Goal: Task Accomplishment & Management: Complete application form

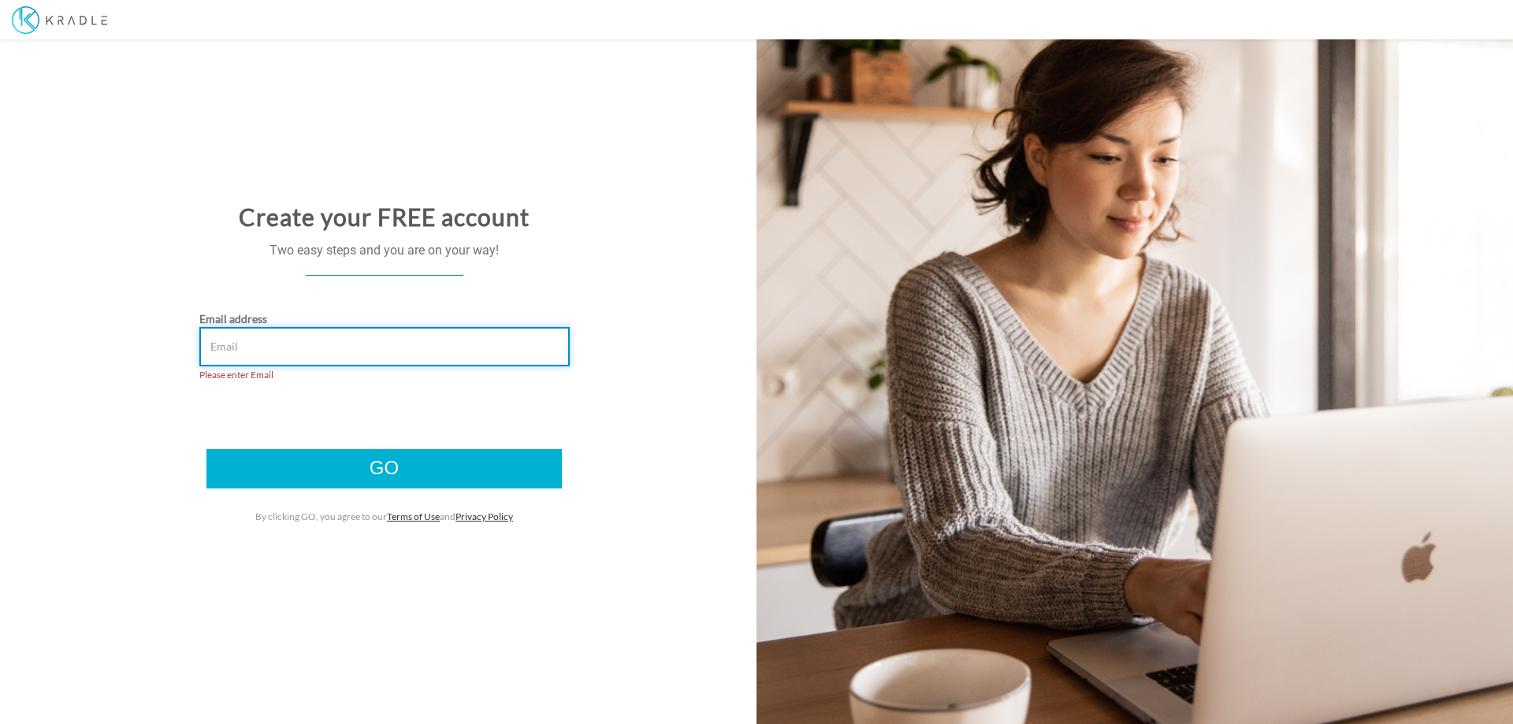
click at [239, 342] on input "Email address" at bounding box center [384, 346] width 370 height 39
type input "[EMAIL_ADDRESS][DOMAIN_NAME]"
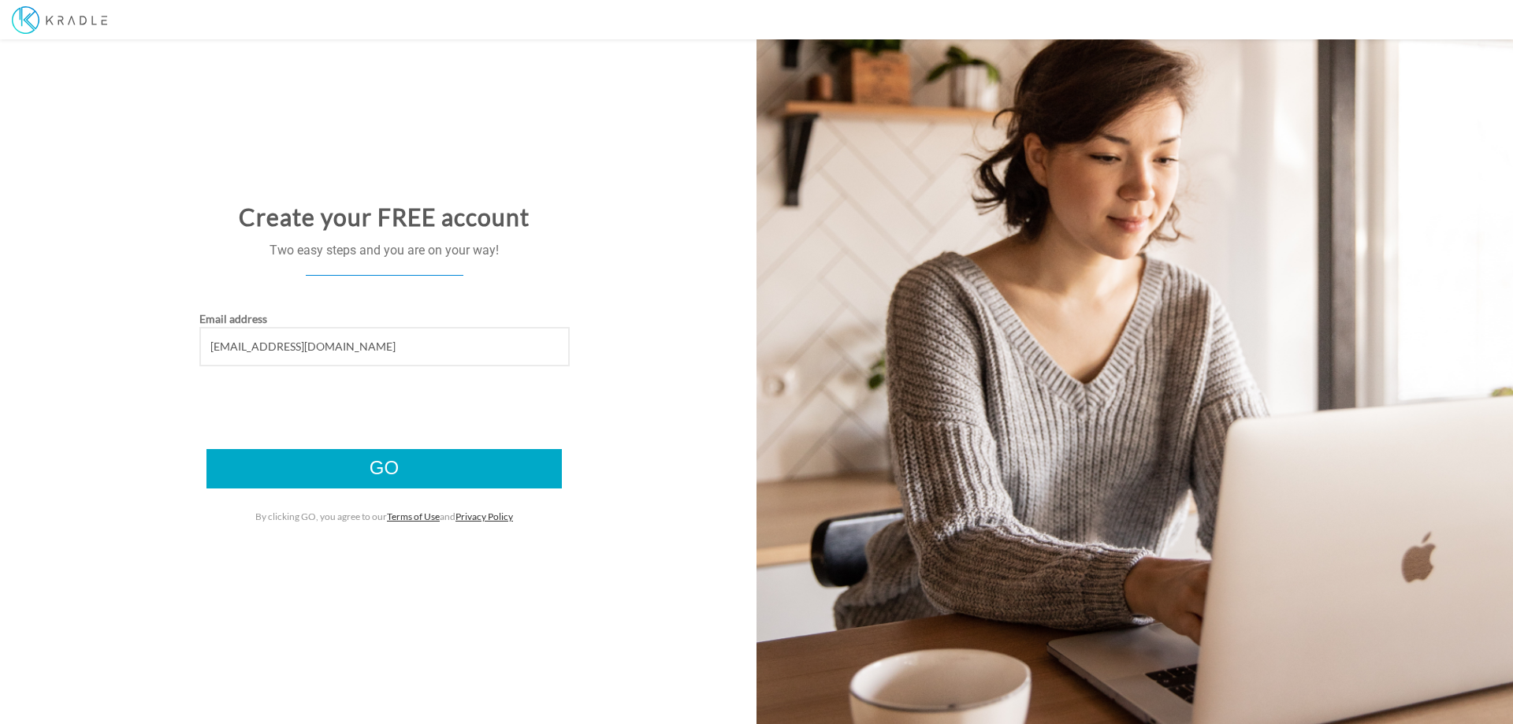
click at [389, 466] on input "Go" at bounding box center [383, 468] width 355 height 39
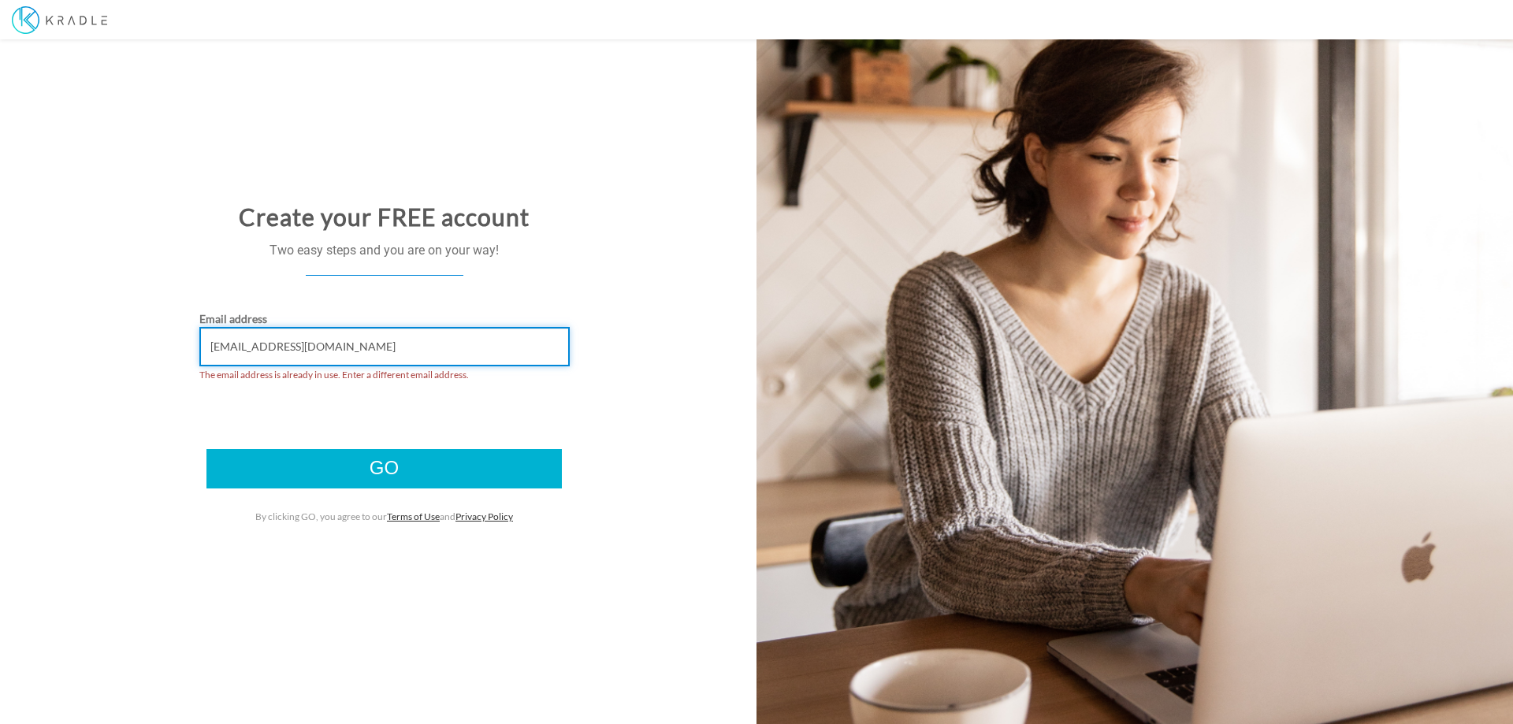
click at [281, 346] on input "konnectuser01@gmail.com" at bounding box center [384, 346] width 370 height 39
drag, startPoint x: 319, startPoint y: 345, endPoint x: 326, endPoint y: 352, distance: 8.9
click at [321, 348] on input "michael.haddon@gmail.com" at bounding box center [384, 346] width 370 height 39
type input "michael.haddon@corearth.com"
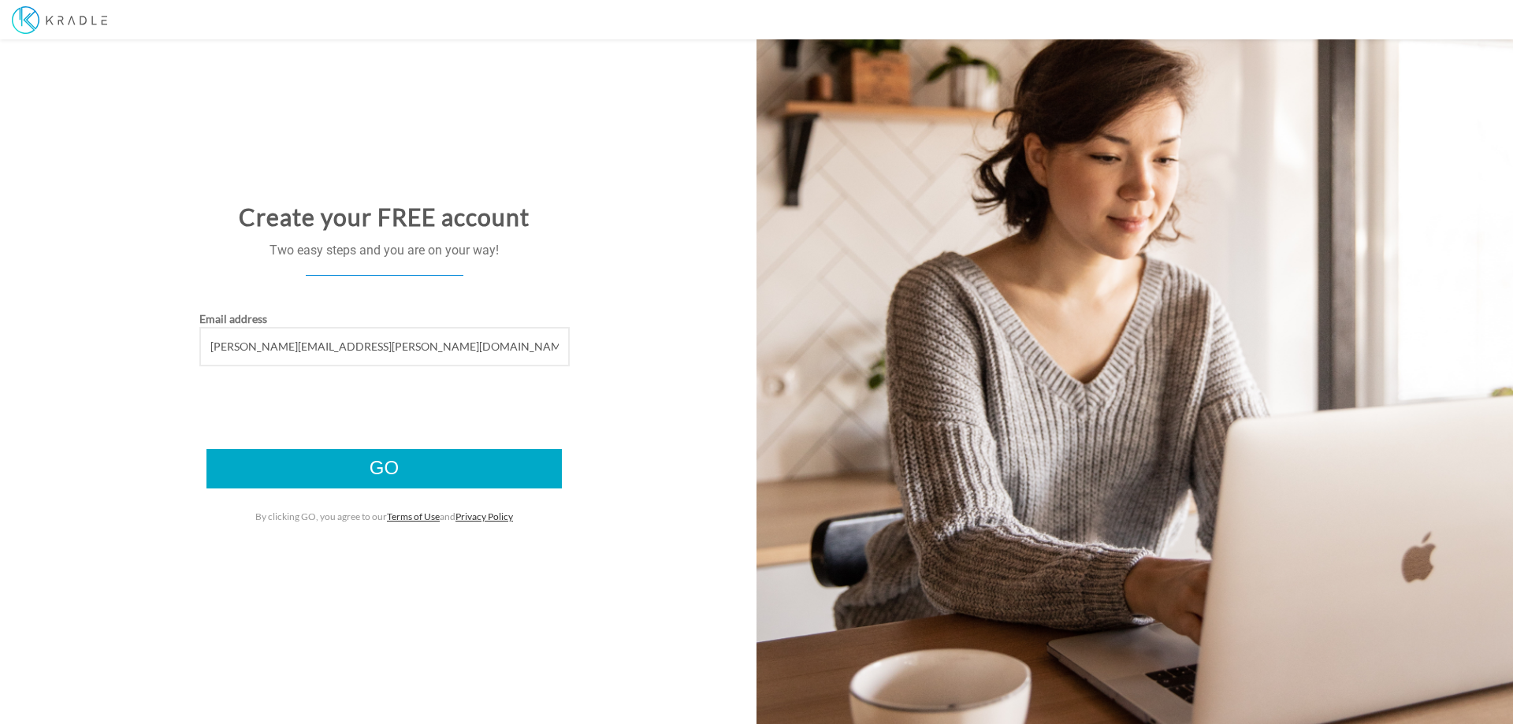
click at [376, 471] on input "Go" at bounding box center [383, 468] width 355 height 39
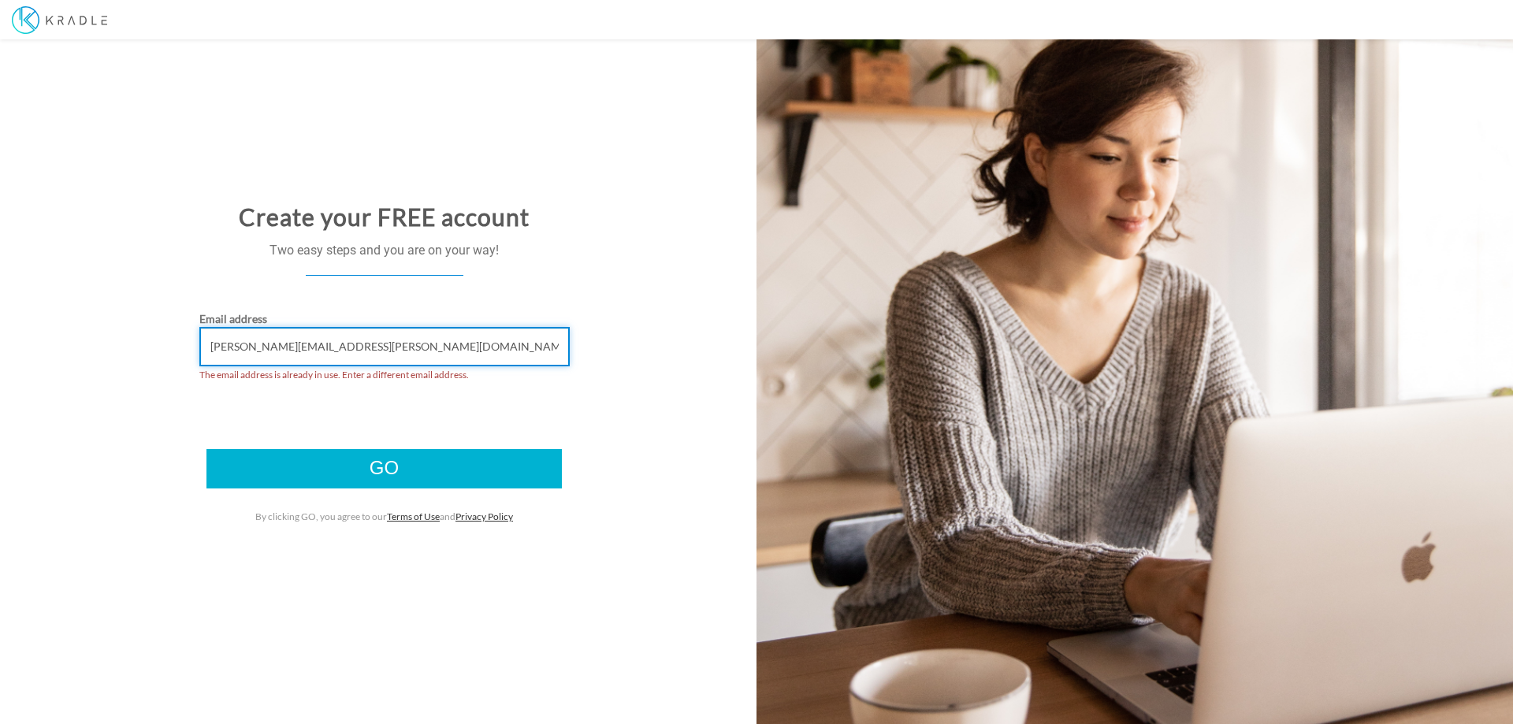
click at [337, 345] on input "[PERSON_NAME][EMAIL_ADDRESS][PERSON_NAME][DOMAIN_NAME]" at bounding box center [384, 346] width 370 height 39
type input "michael.haddon@kradle.com"
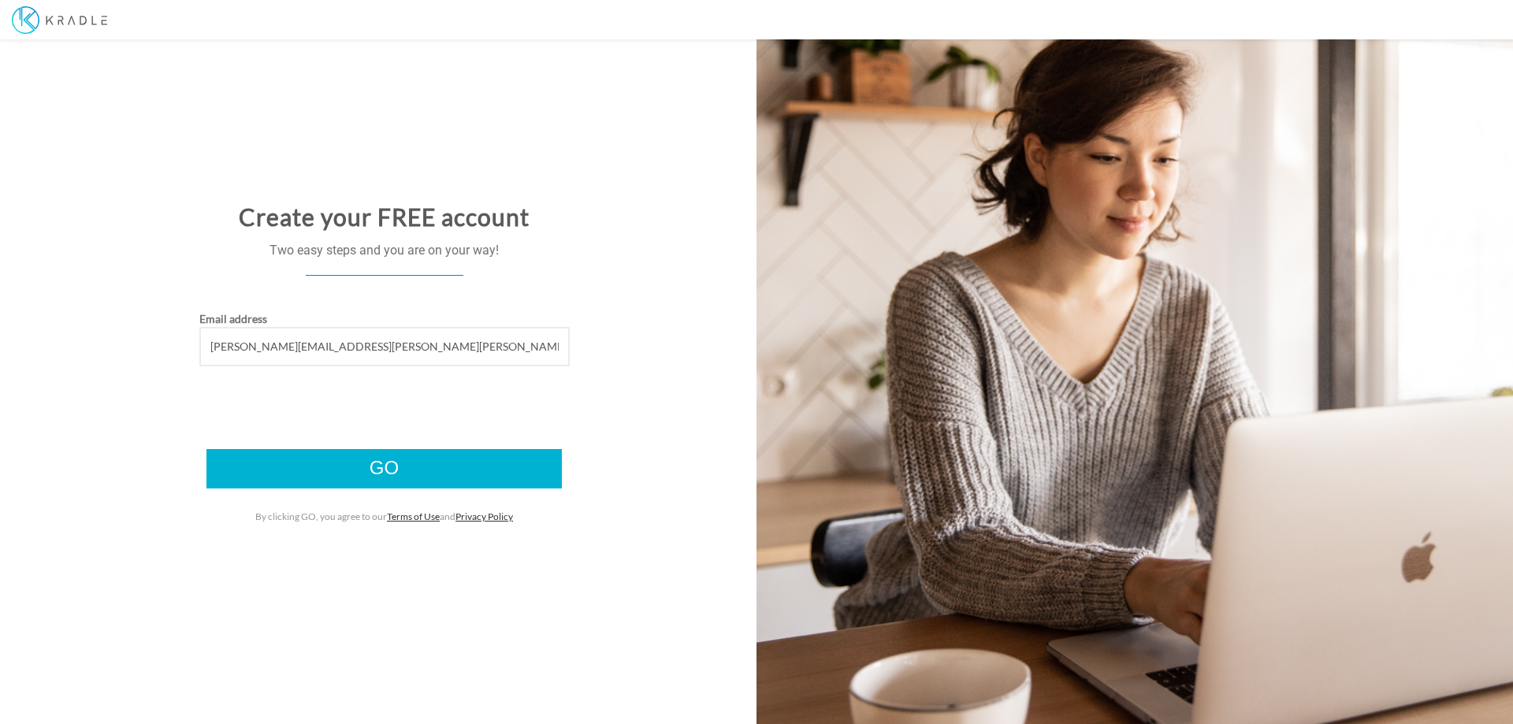
click at [382, 471] on input "Go" at bounding box center [383, 468] width 355 height 39
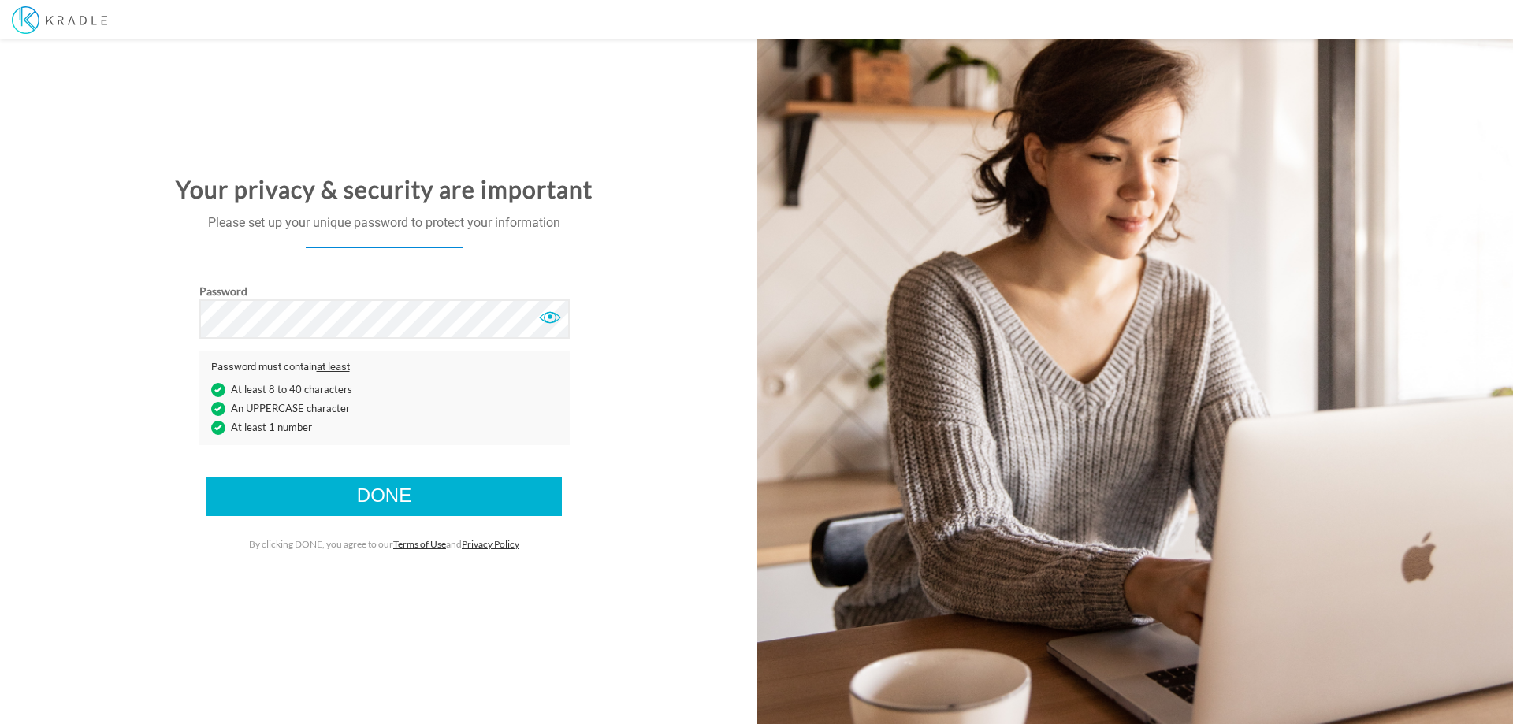
click at [547, 317] on div at bounding box center [550, 318] width 24 height 24
click at [547, 318] on div at bounding box center [550, 318] width 24 height 24
click at [374, 493] on input "Done" at bounding box center [383, 496] width 355 height 39
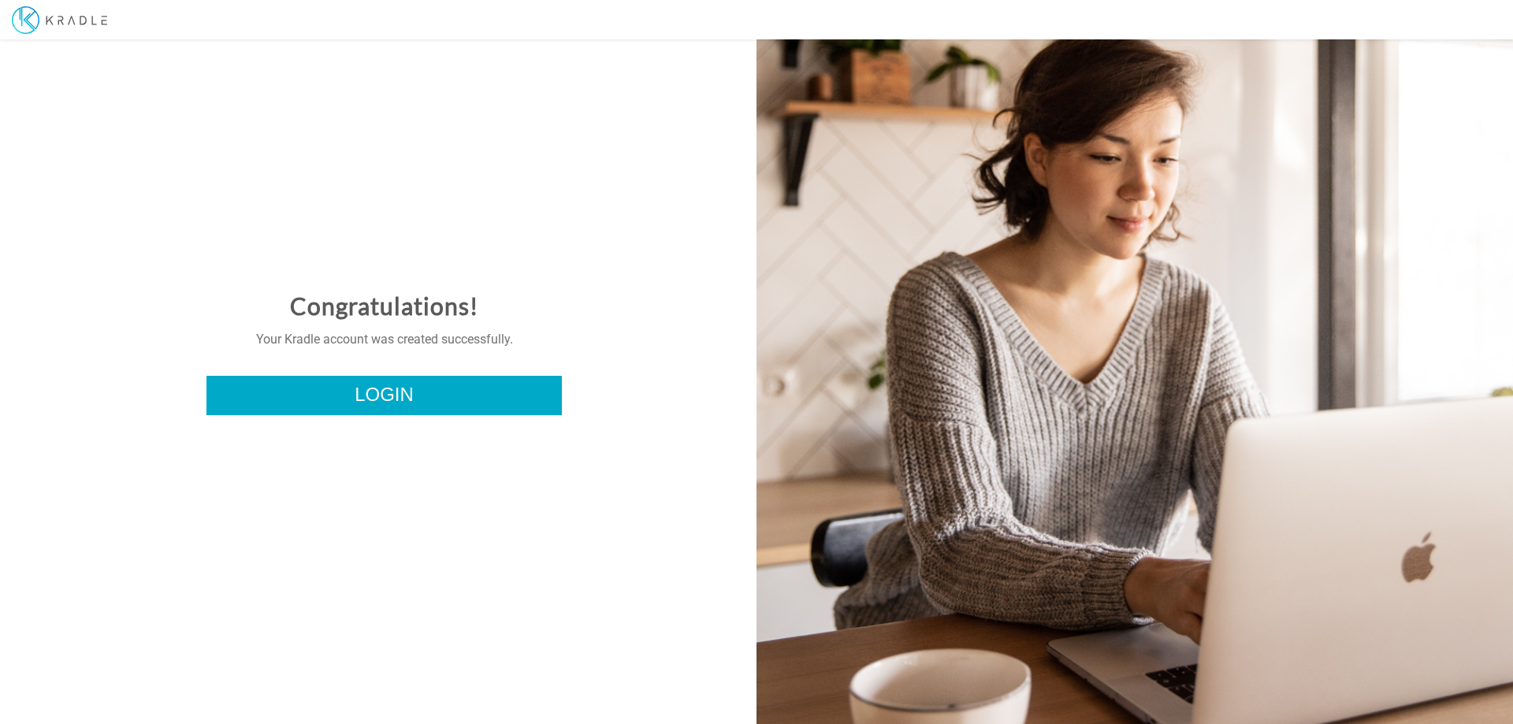
click at [384, 396] on link "Login" at bounding box center [383, 395] width 355 height 39
click at [463, 390] on link "Login" at bounding box center [383, 395] width 355 height 39
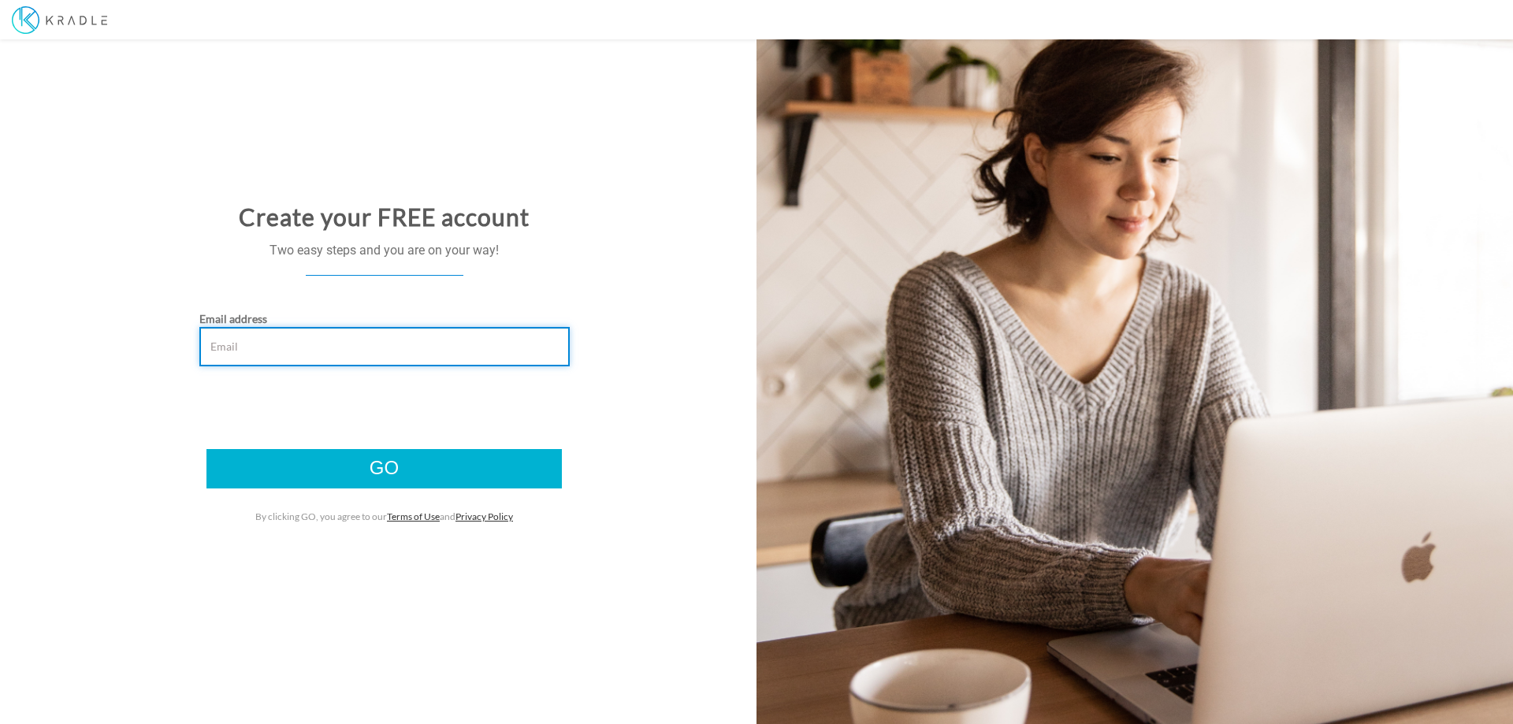
click at [262, 347] on input "Email address" at bounding box center [384, 346] width 370 height 39
type input "craig.wrightson@corearth.com"
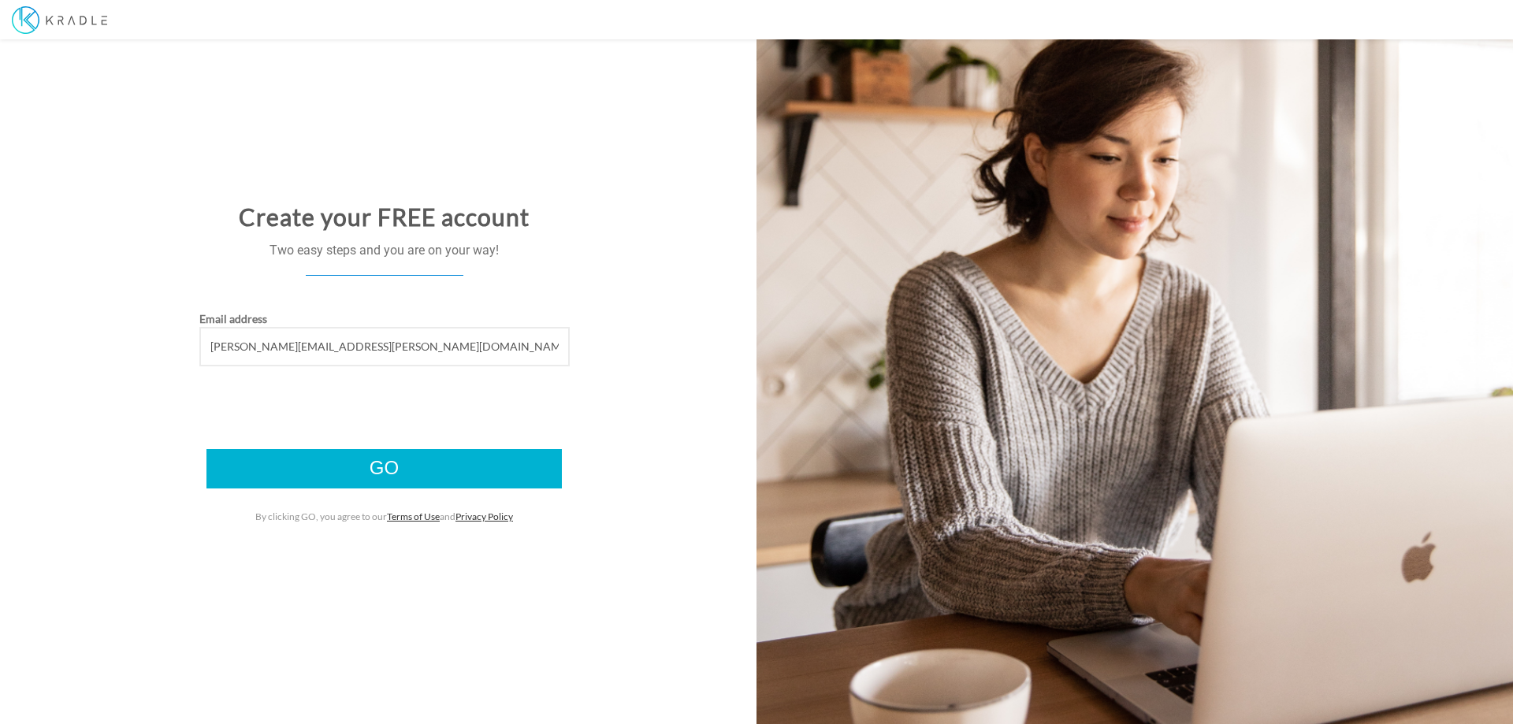
click at [381, 461] on input "Go" at bounding box center [383, 468] width 355 height 39
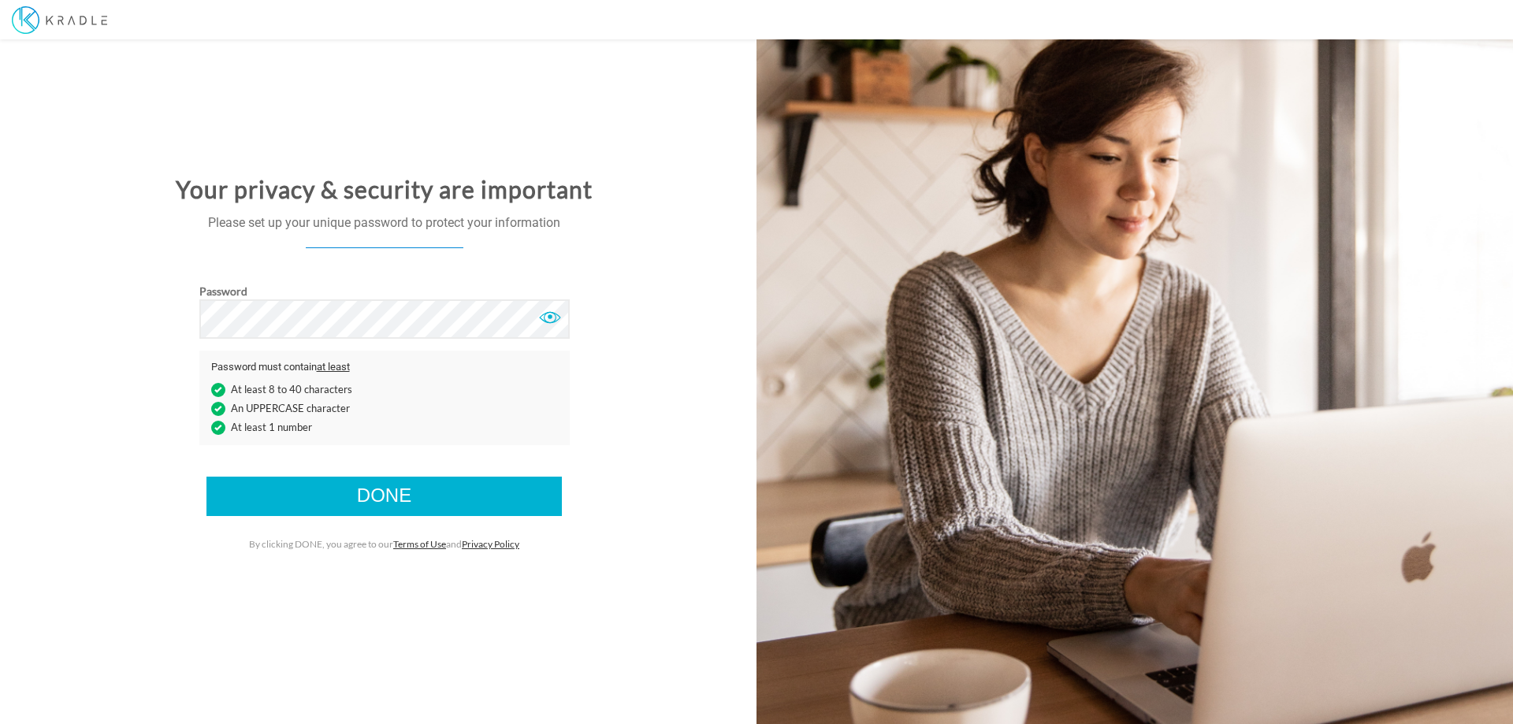
click at [546, 312] on div at bounding box center [550, 318] width 24 height 24
click at [397, 490] on input "Done" at bounding box center [383, 496] width 355 height 39
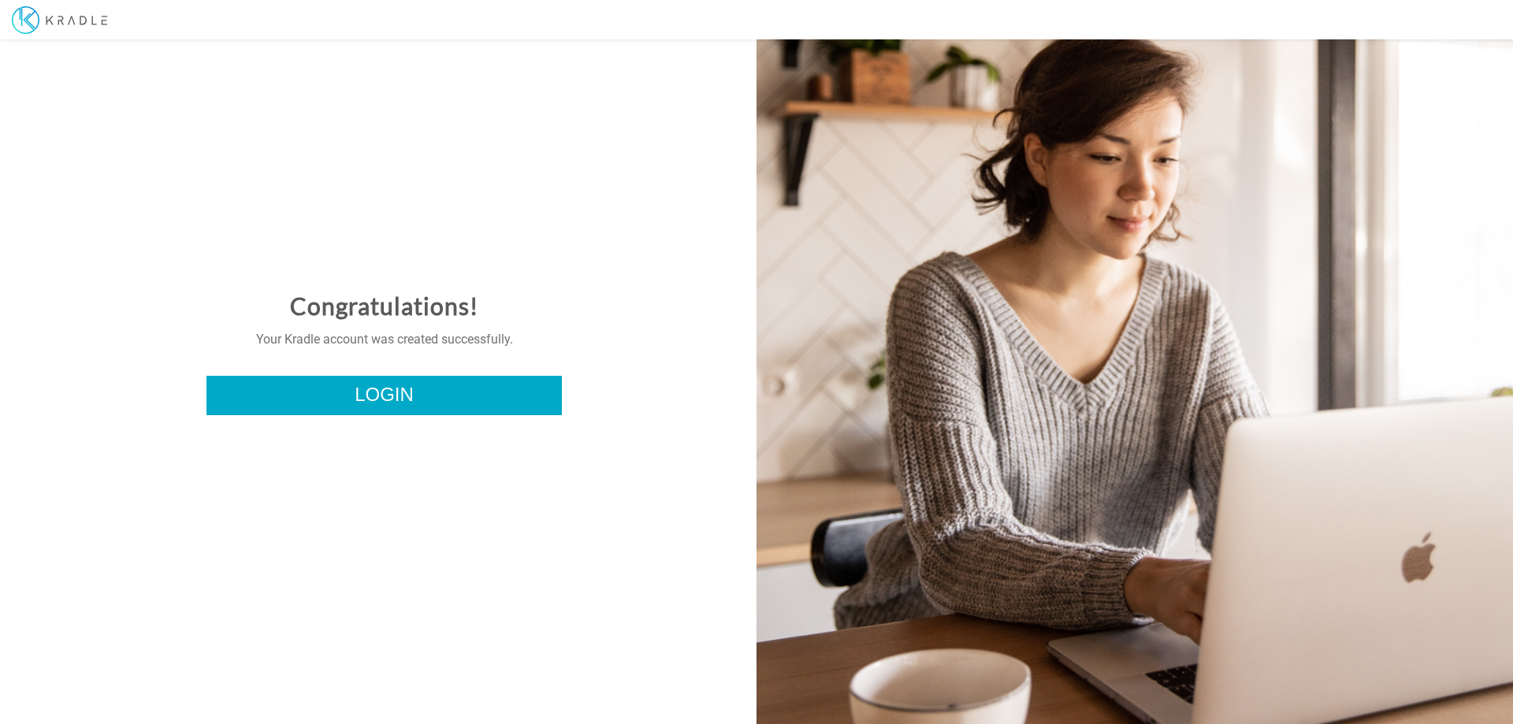
click at [411, 390] on link "Login" at bounding box center [383, 395] width 355 height 39
